Goal: Check status

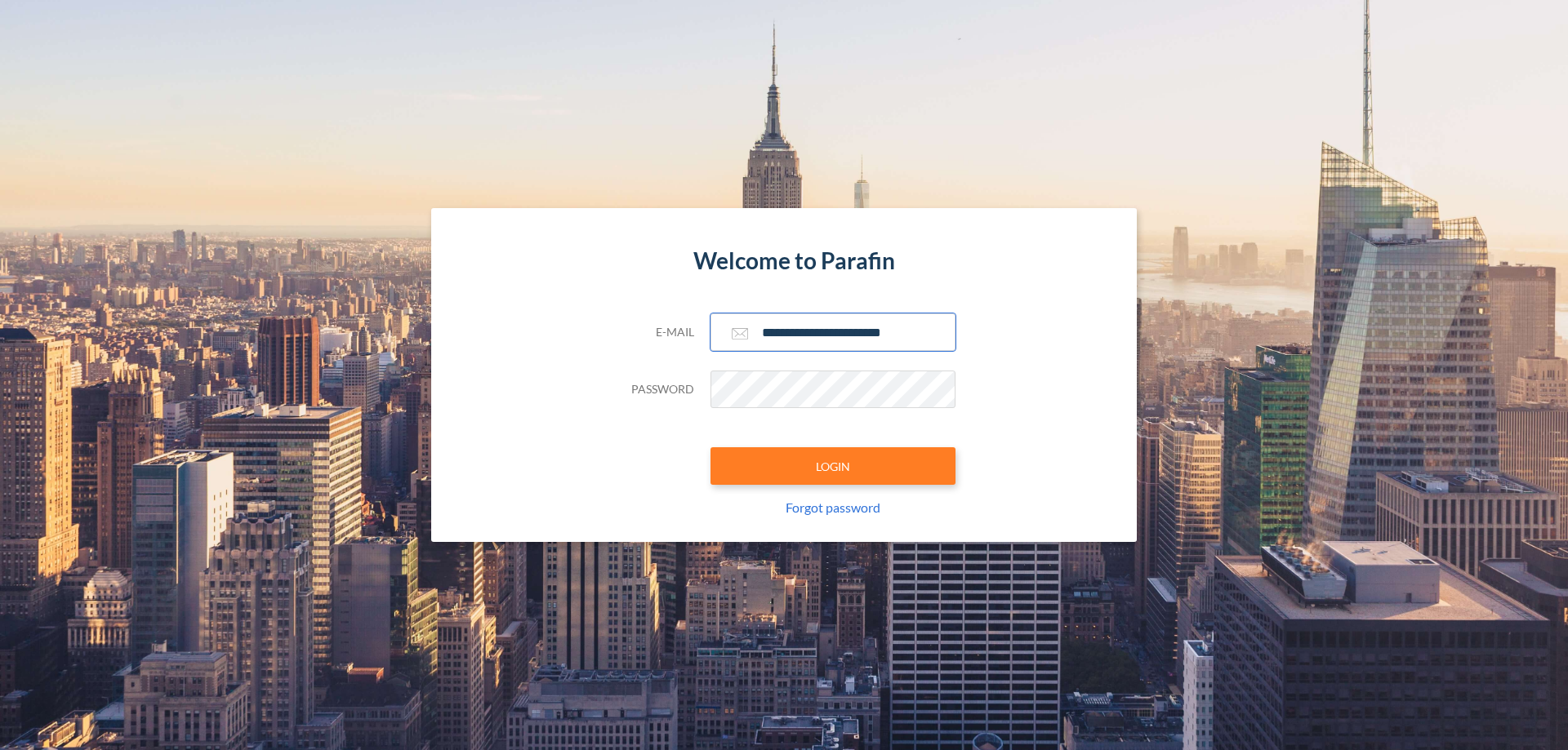
type input "**********"
click at [833, 467] on button "LOGIN" at bounding box center [832, 467] width 245 height 38
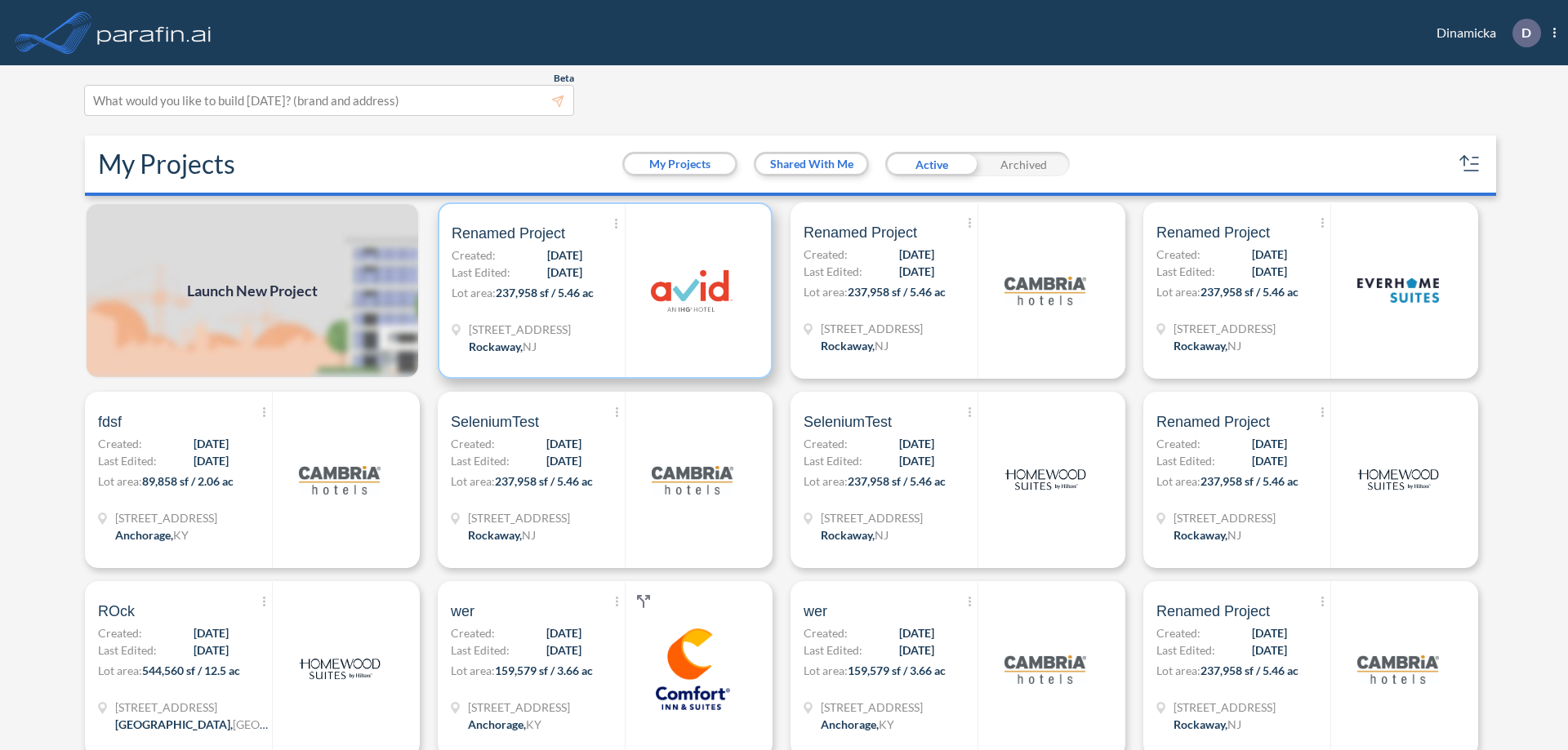
scroll to position [5, 0]
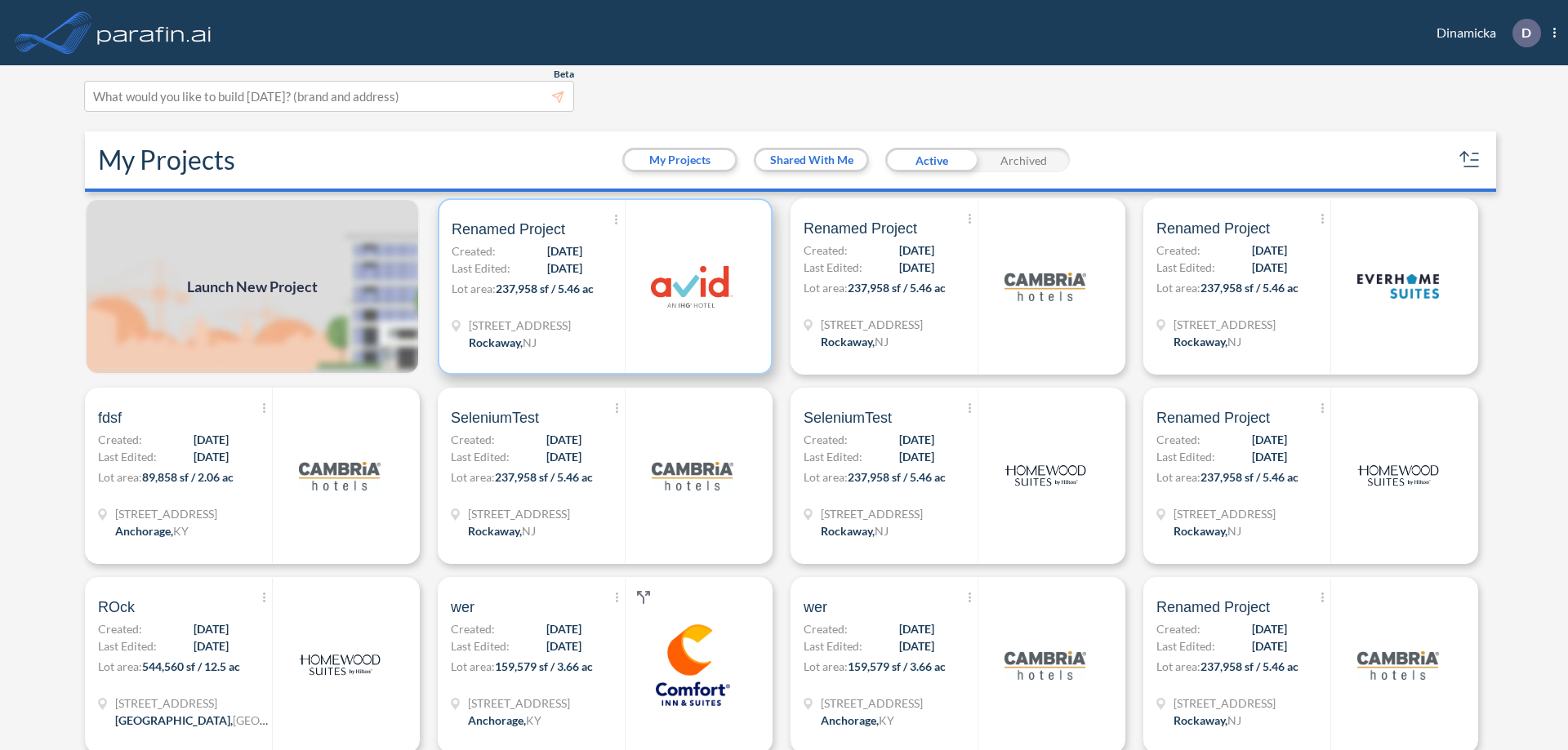
click at [602, 287] on p "Lot area: 237,958 sf / 5.46 ac" at bounding box center [538, 292] width 173 height 23
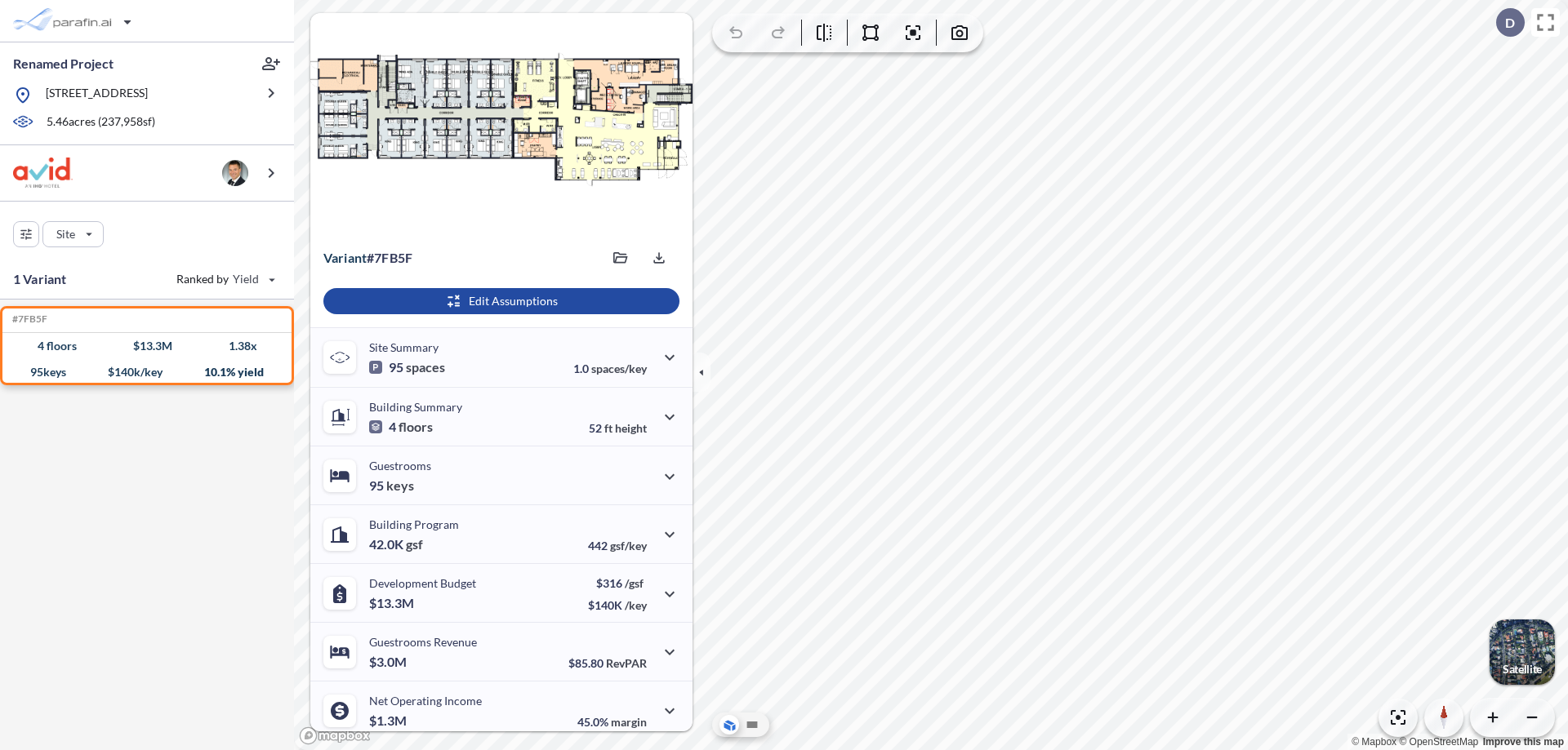
scroll to position [68, 0]
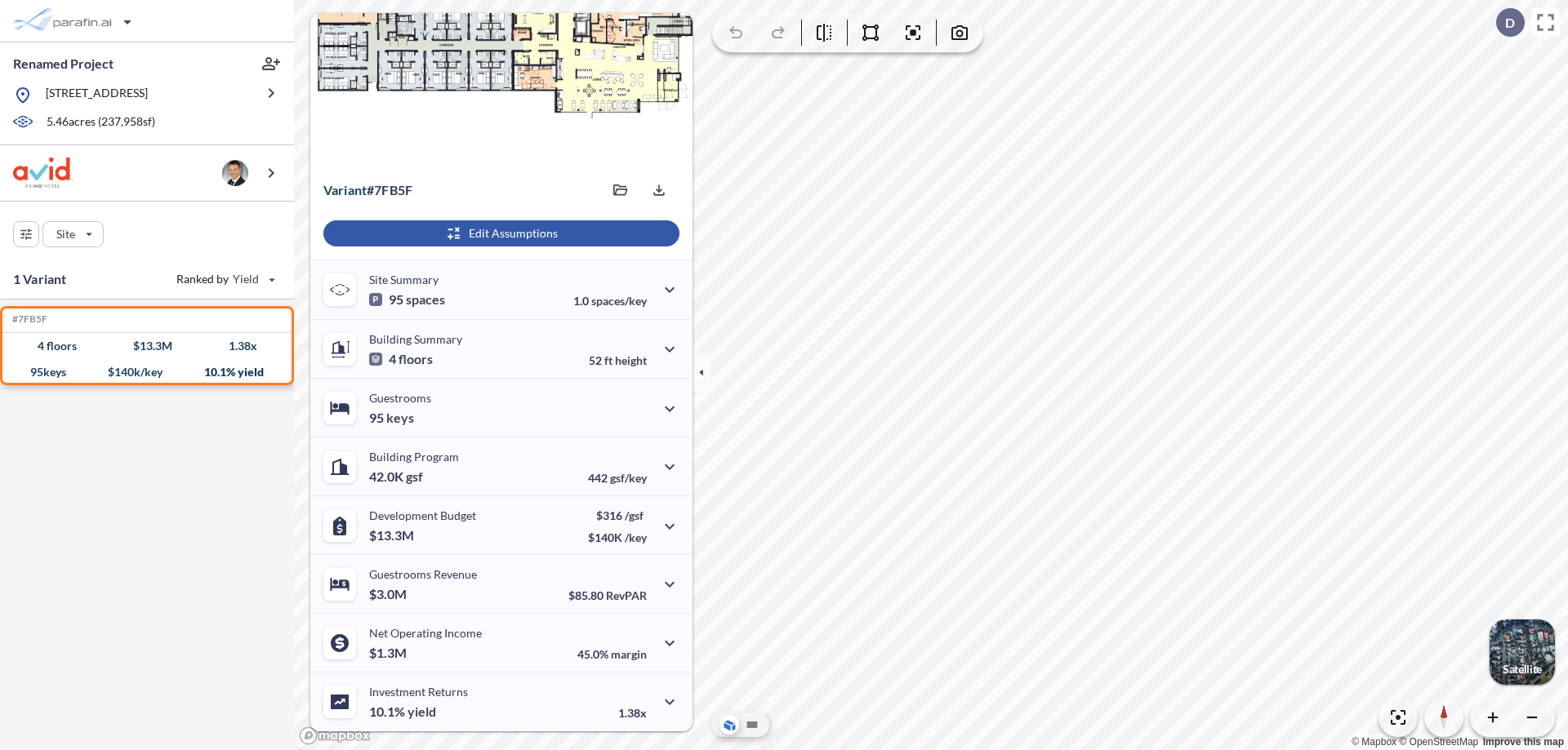
click at [499, 234] on div "button" at bounding box center [501, 233] width 356 height 26
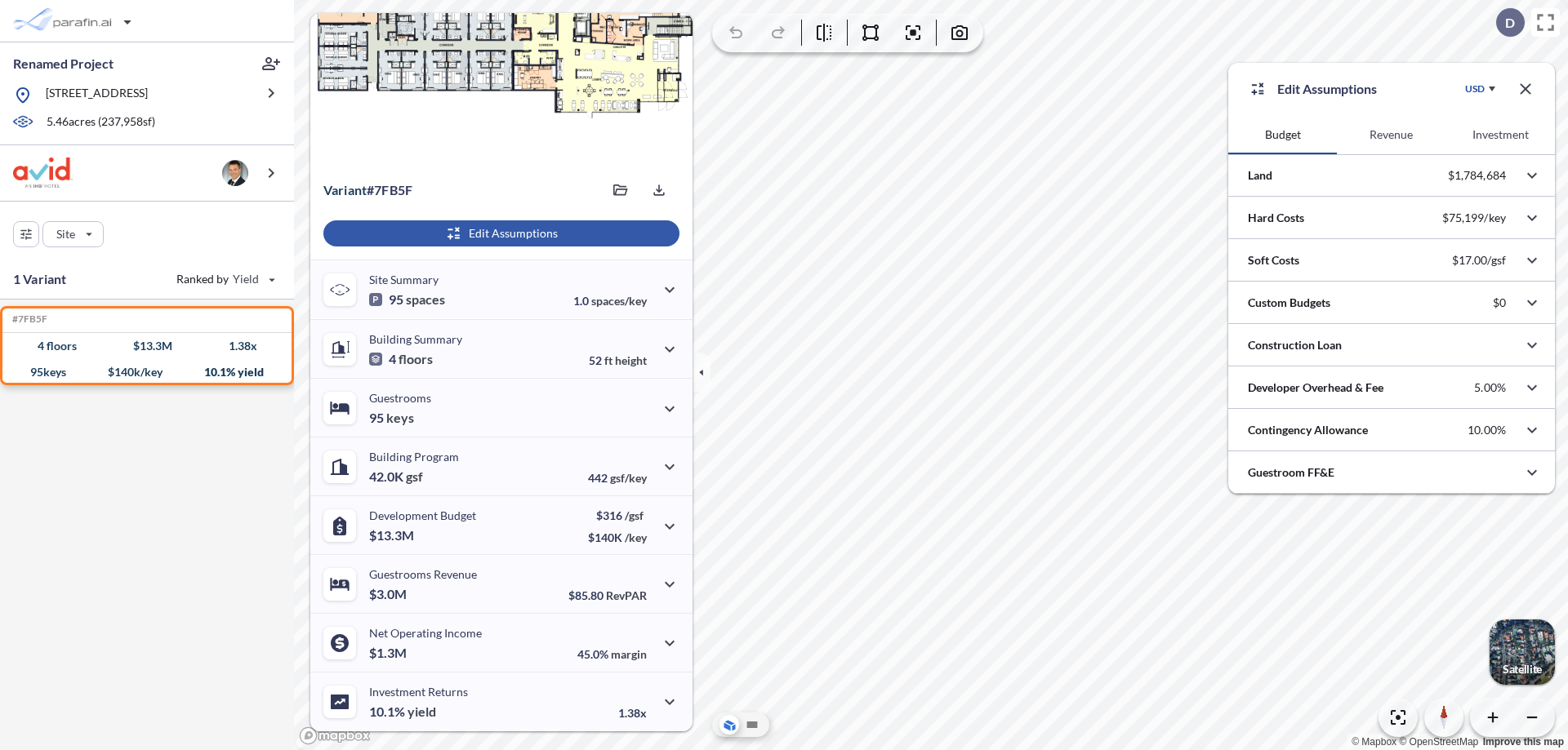
click at [1391, 134] on button "Revenue" at bounding box center [1391, 134] width 108 height 39
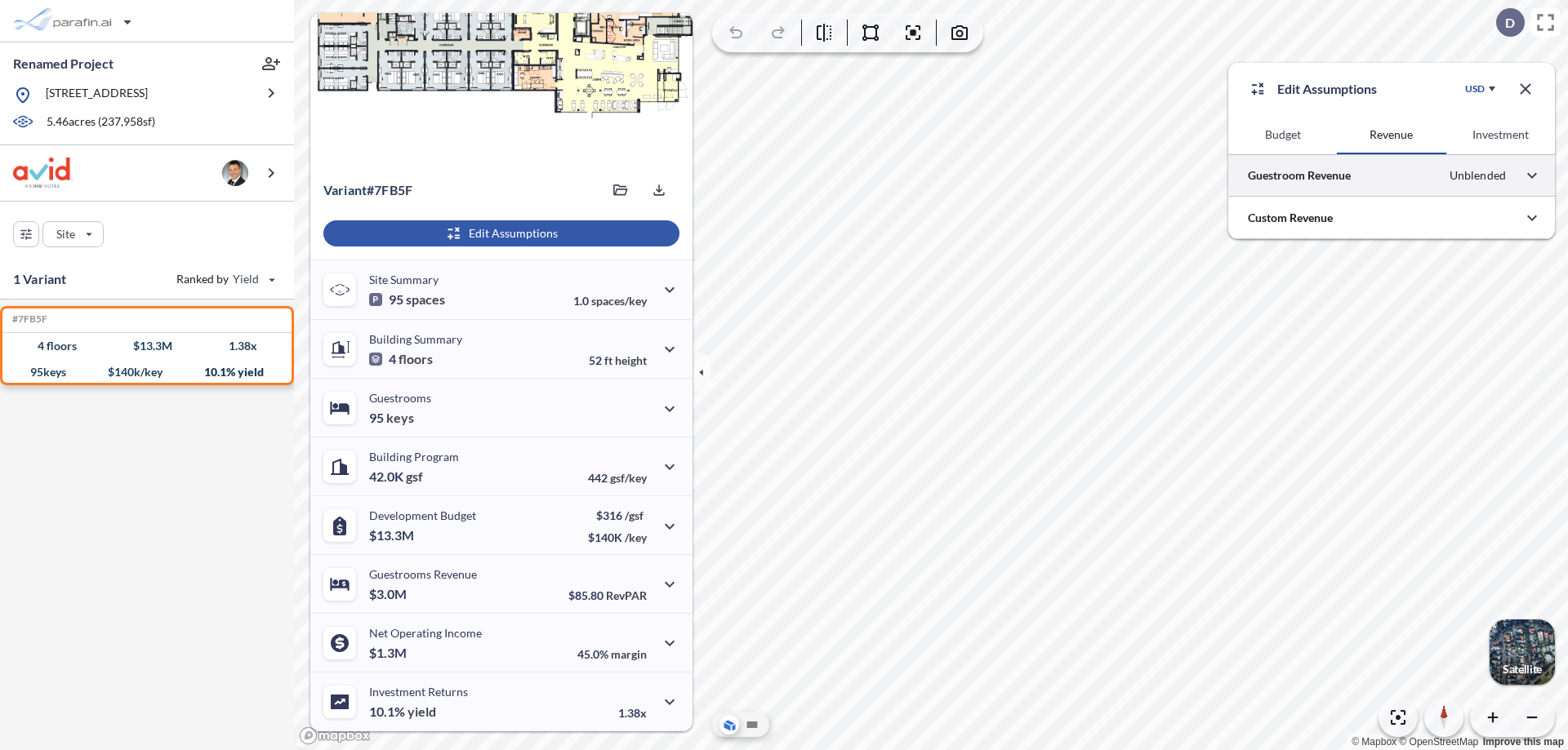
click at [1391, 175] on div at bounding box center [1392, 175] width 327 height 42
